Goal: Task Accomplishment & Management: Manage account settings

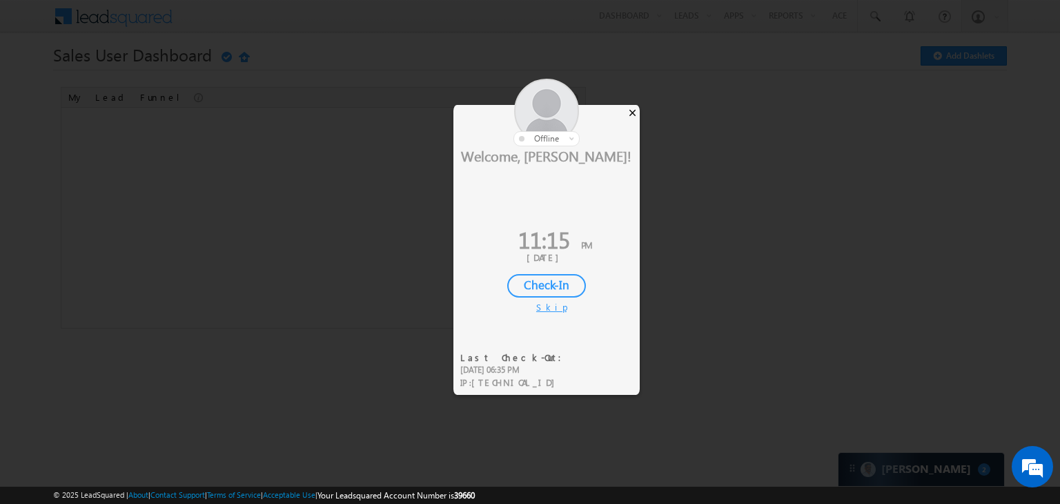
click at [636, 106] on div "×" at bounding box center [632, 112] width 14 height 15
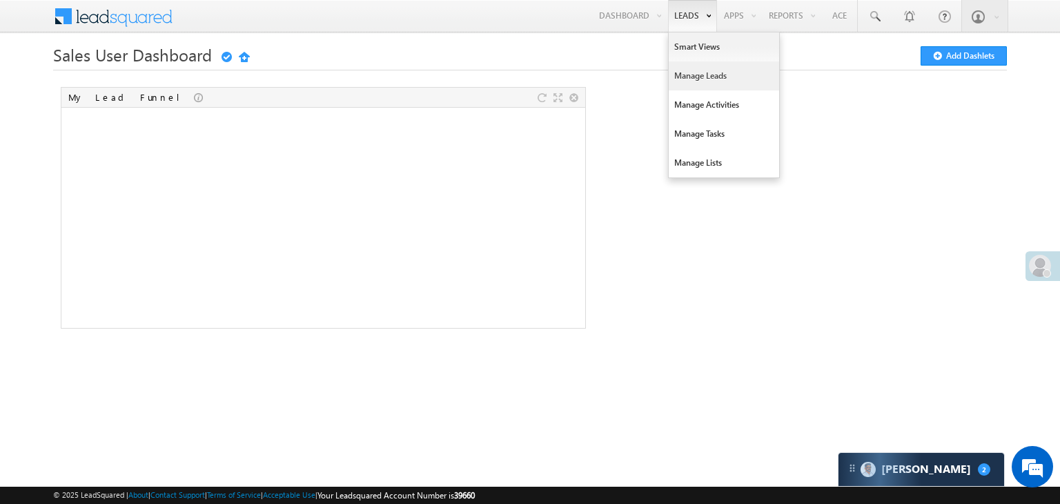
click at [691, 79] on link "Manage Leads" at bounding box center [724, 75] width 110 height 29
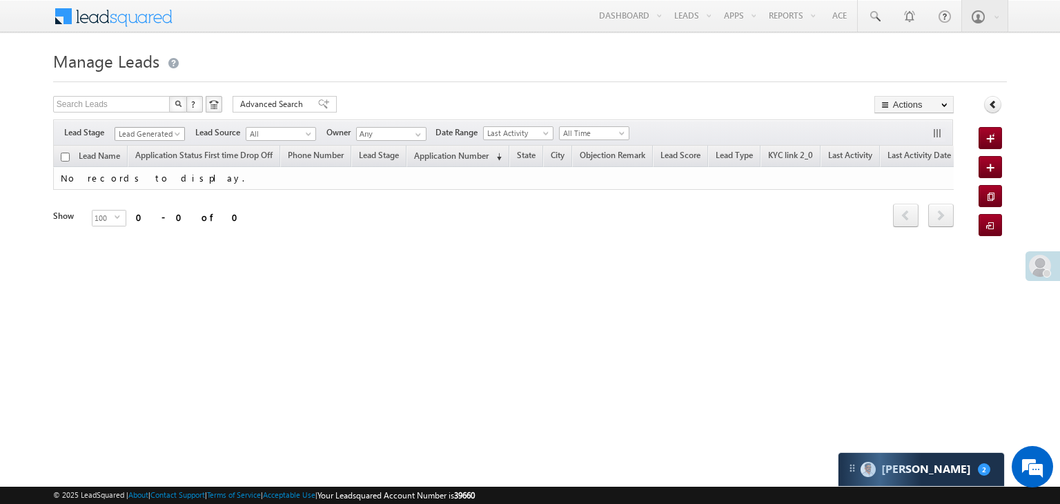
click at [178, 136] on span at bounding box center [178, 136] width 11 height 11
click at [159, 151] on link "All" at bounding box center [150, 149] width 70 height 12
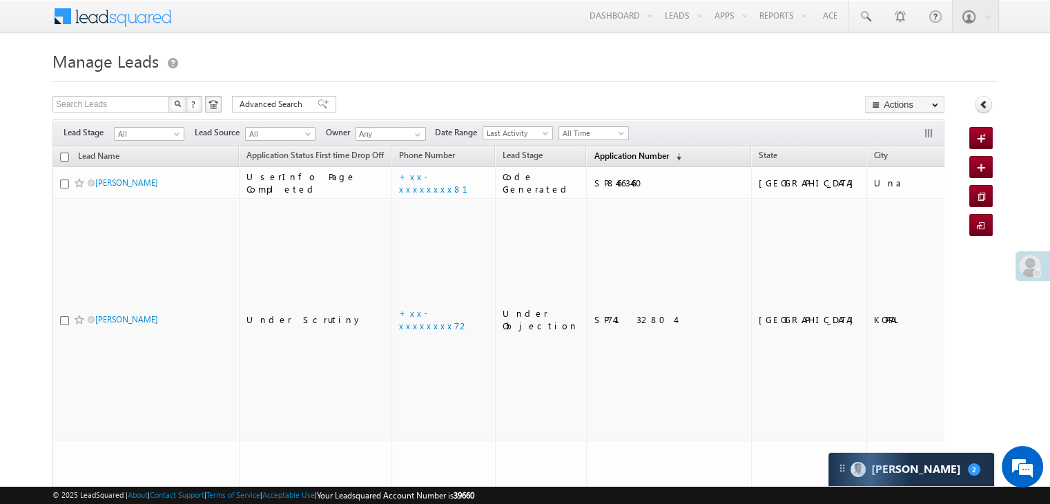
click at [618, 155] on span "Application Number" at bounding box center [630, 155] width 75 height 10
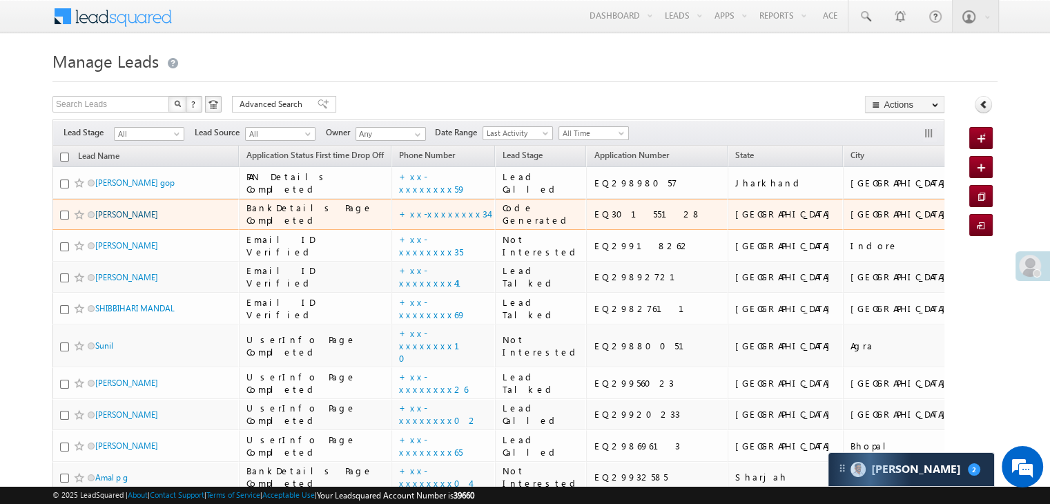
click at [104, 219] on link "SABIR SK" at bounding box center [126, 214] width 63 height 10
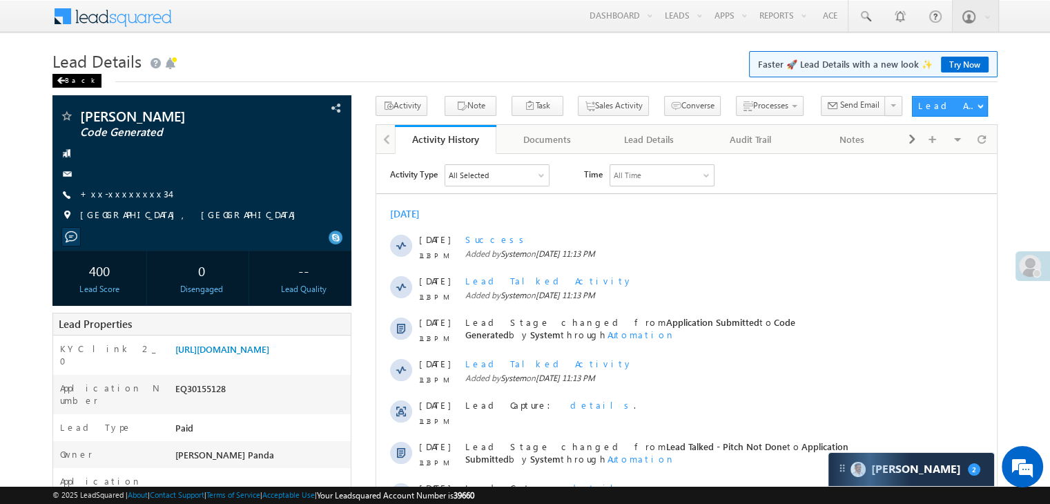
click at [72, 83] on div "Back" at bounding box center [76, 81] width 49 height 14
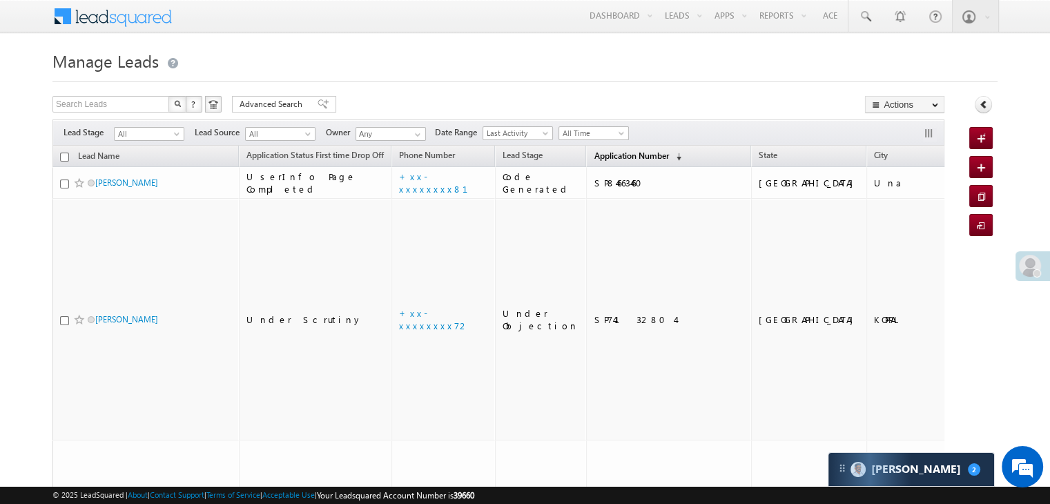
click at [593, 150] on span "Application Number" at bounding box center [630, 155] width 75 height 10
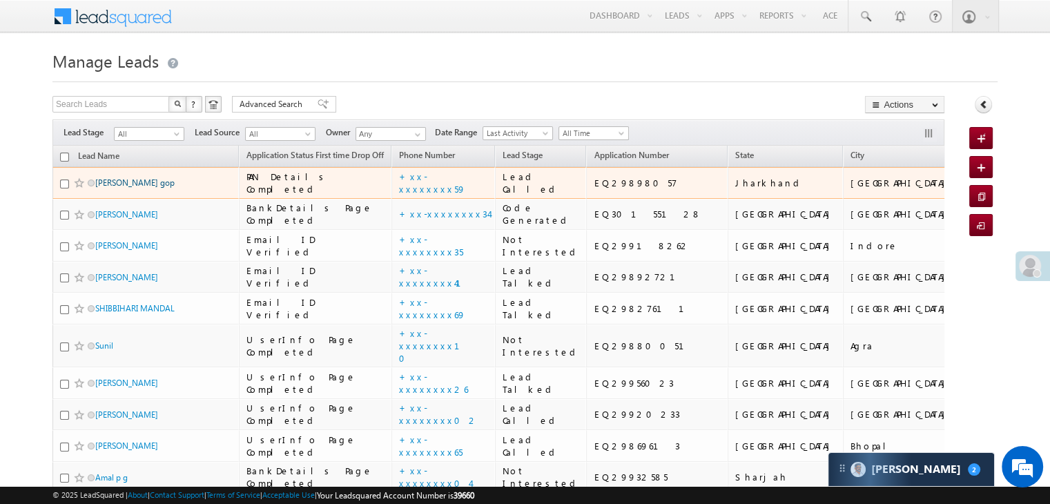
click at [124, 188] on link "[PERSON_NAME] gop" at bounding box center [134, 182] width 79 height 10
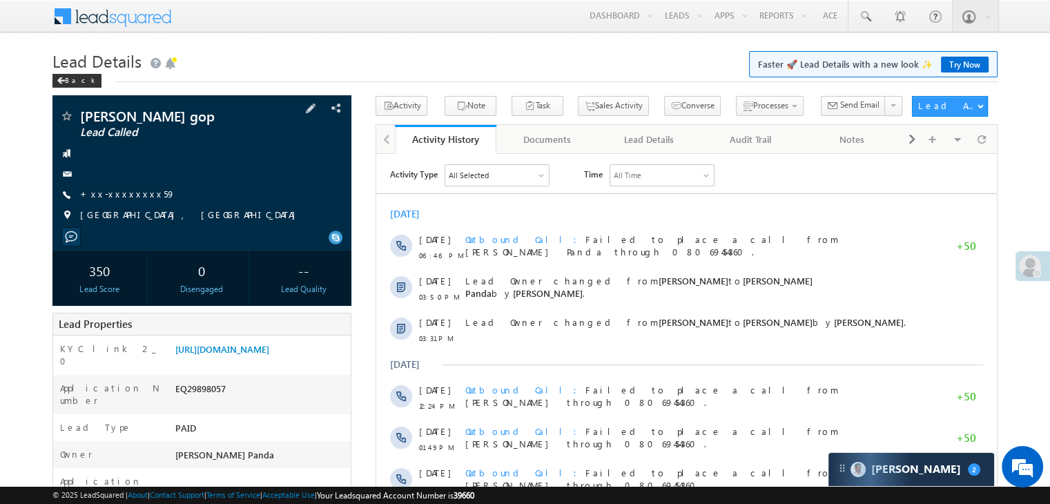
scroll to position [138, 0]
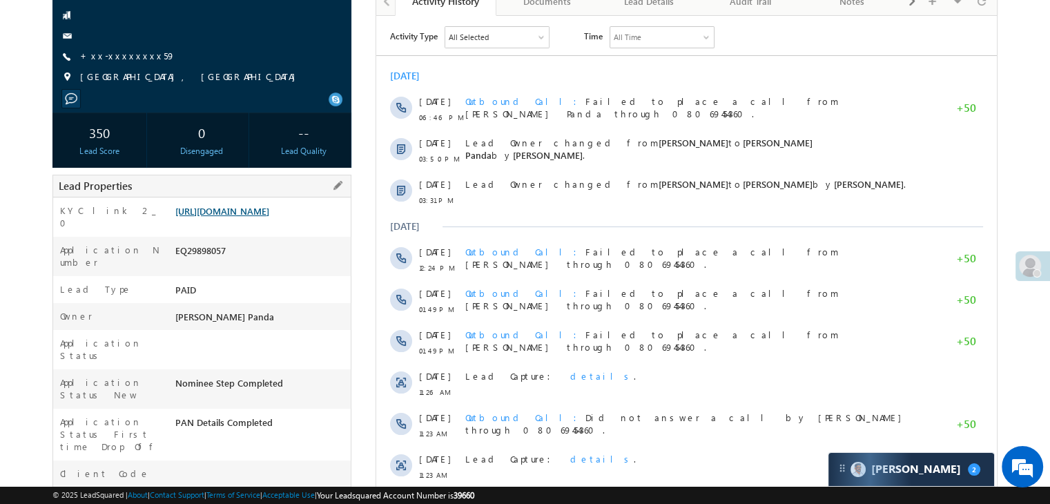
click at [248, 217] on link "[URL][DOMAIN_NAME]" at bounding box center [222, 211] width 94 height 12
